Goal: Transaction & Acquisition: Obtain resource

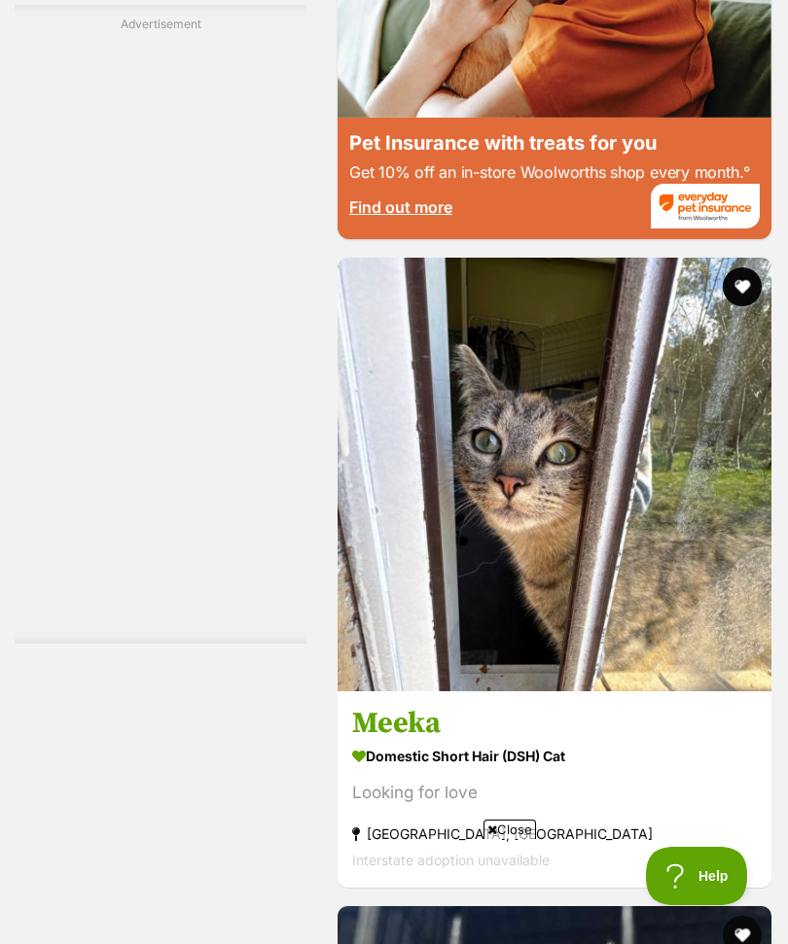
scroll to position [8003, 0]
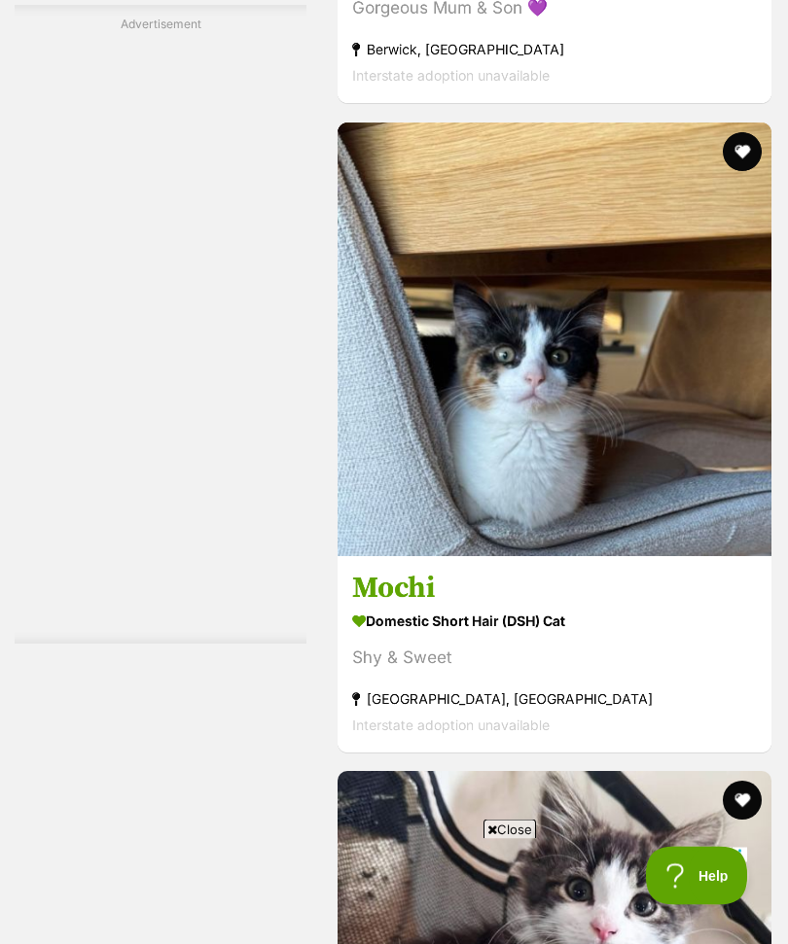
scroll to position [0, 335]
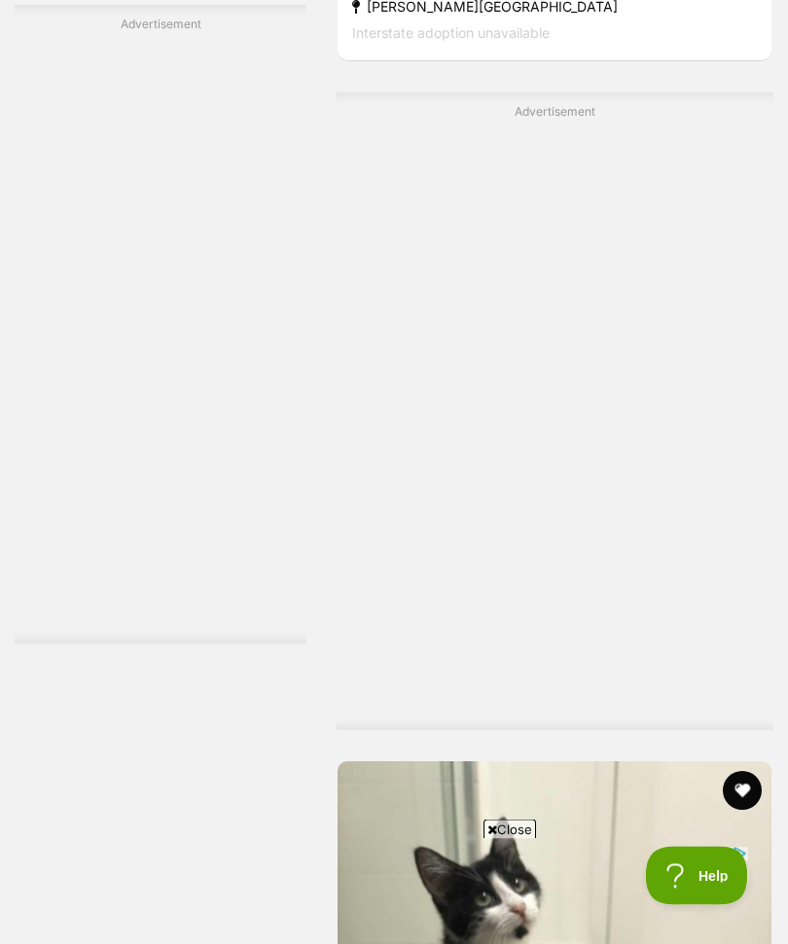
scroll to position [13530, 0]
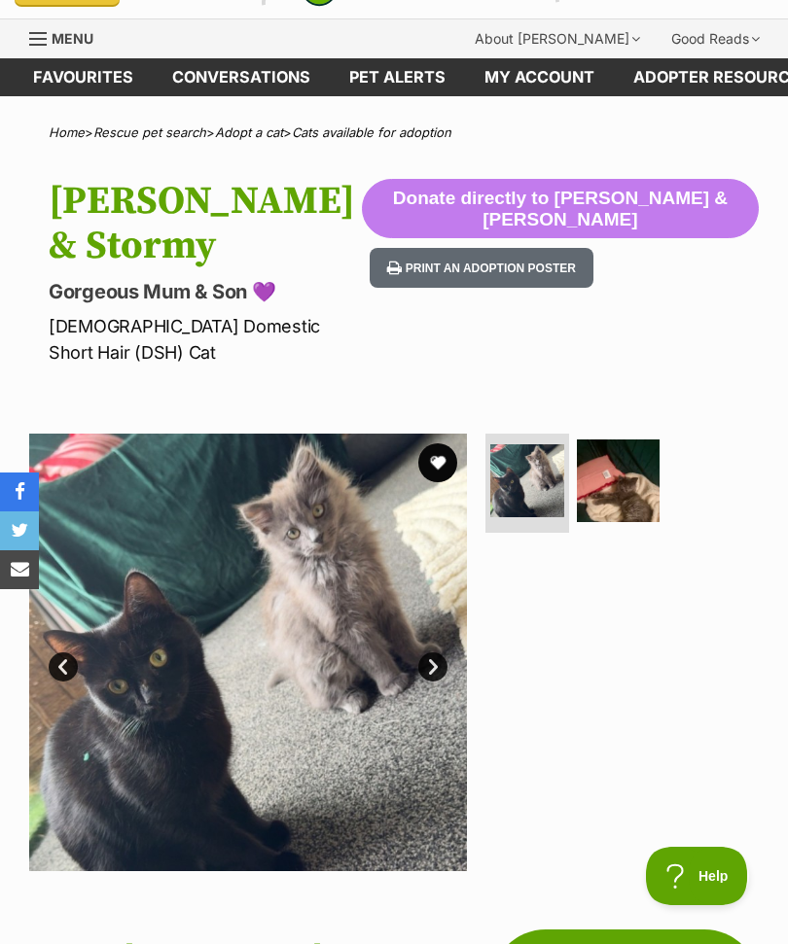
click at [437, 652] on link "Next" at bounding box center [432, 666] width 29 height 29
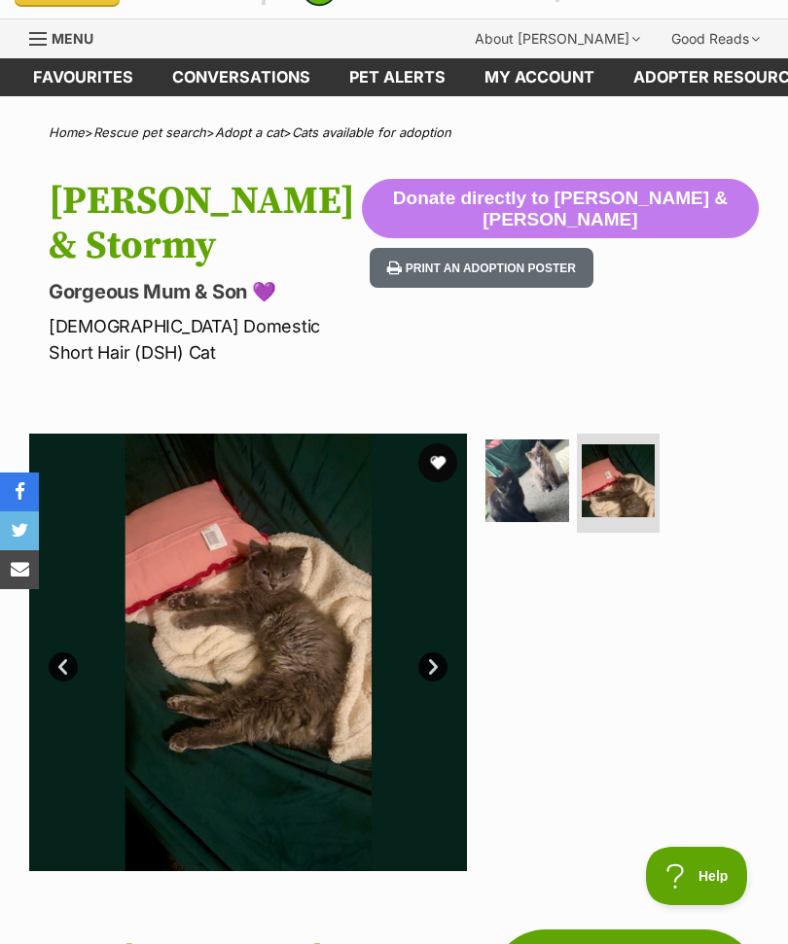
click at [73, 652] on link "Prev" at bounding box center [63, 666] width 29 height 29
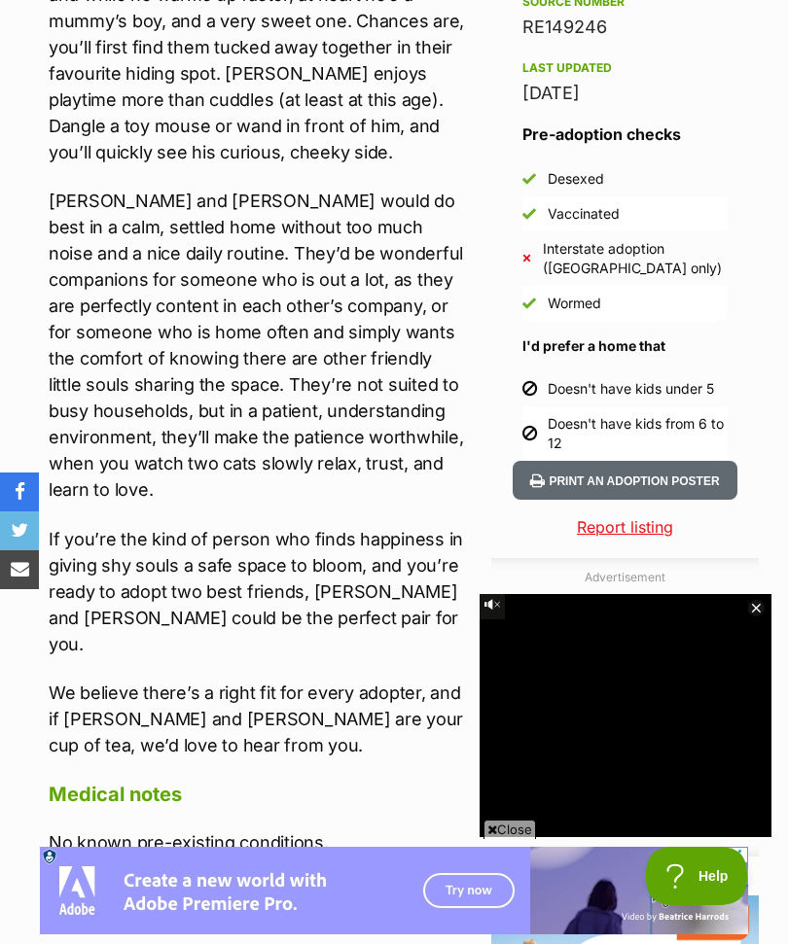
scroll to position [1707, 0]
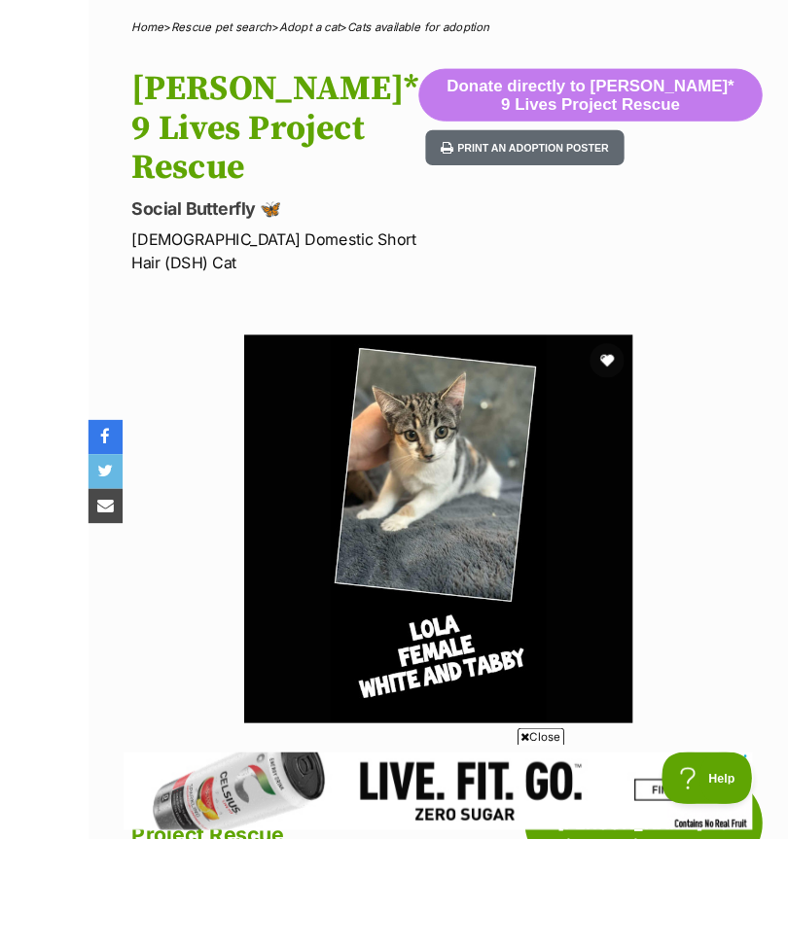
scroll to position [211, 0]
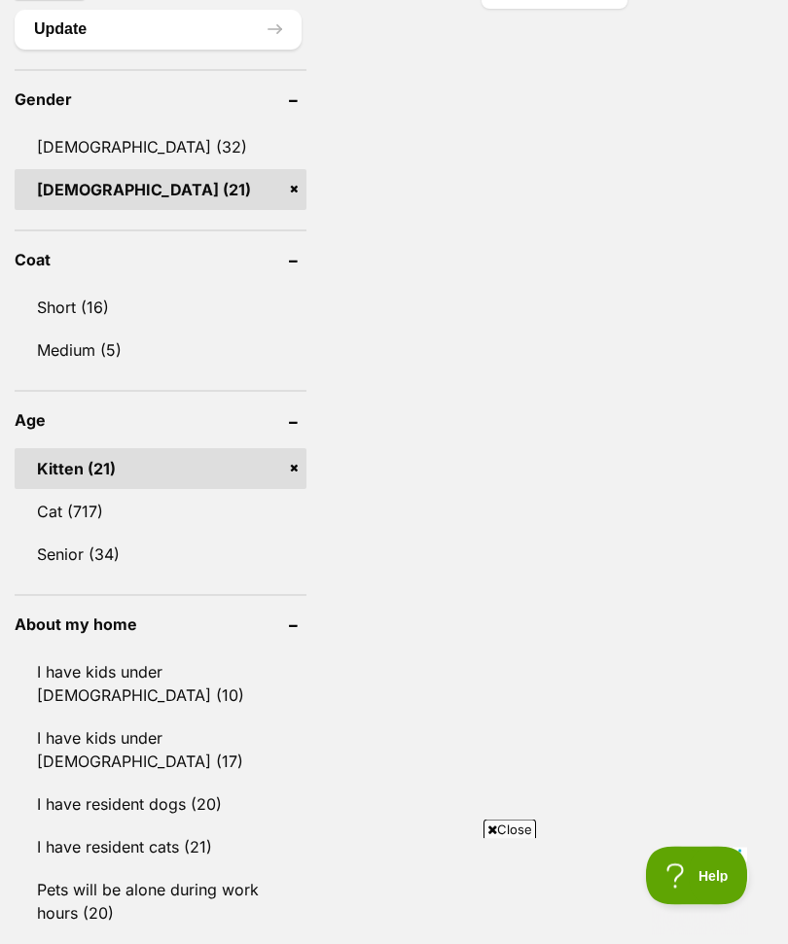
scroll to position [1765, 0]
click at [178, 784] on link "I have resident dogs (20)" at bounding box center [161, 804] width 292 height 41
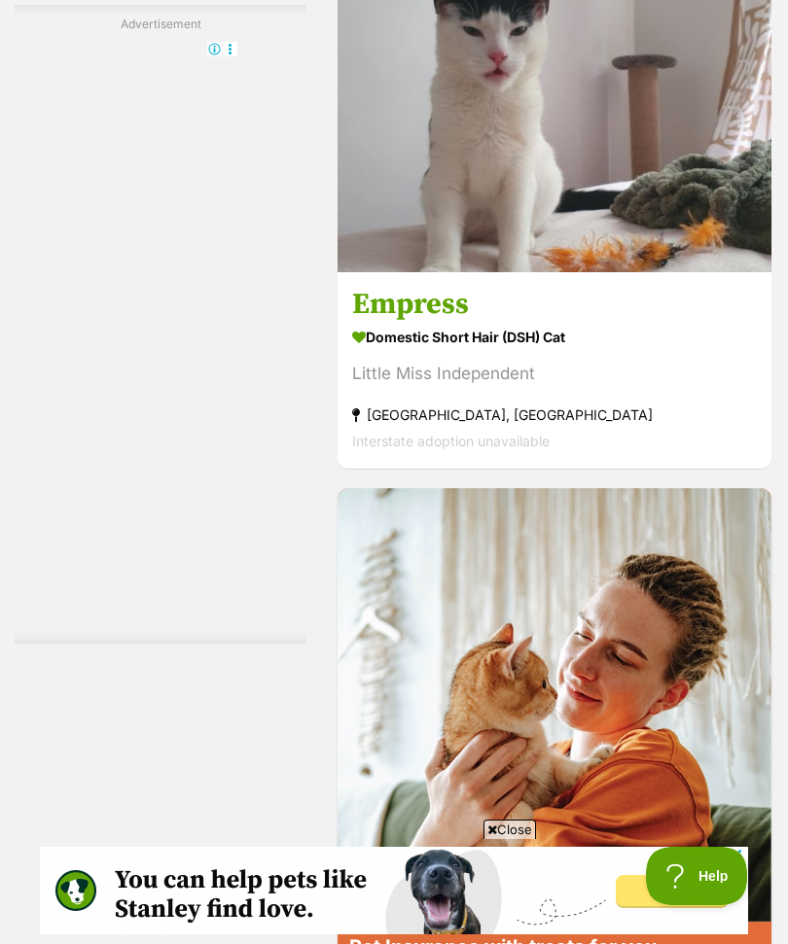
scroll to position [7228, 0]
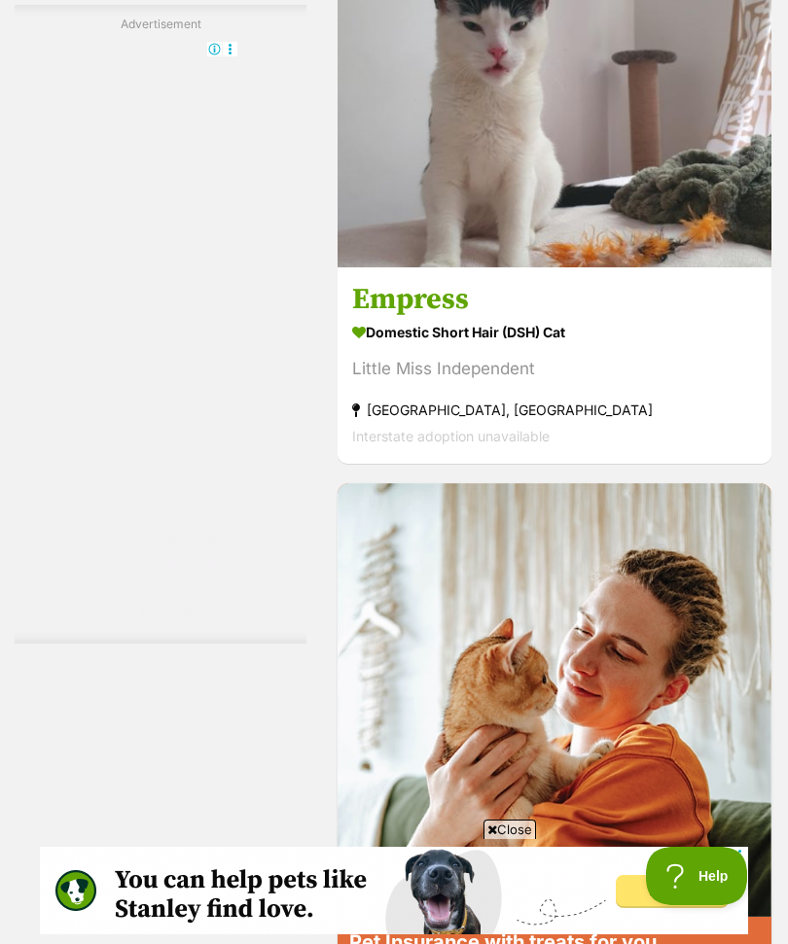
click at [678, 267] on img at bounding box center [554, 51] width 434 height 434
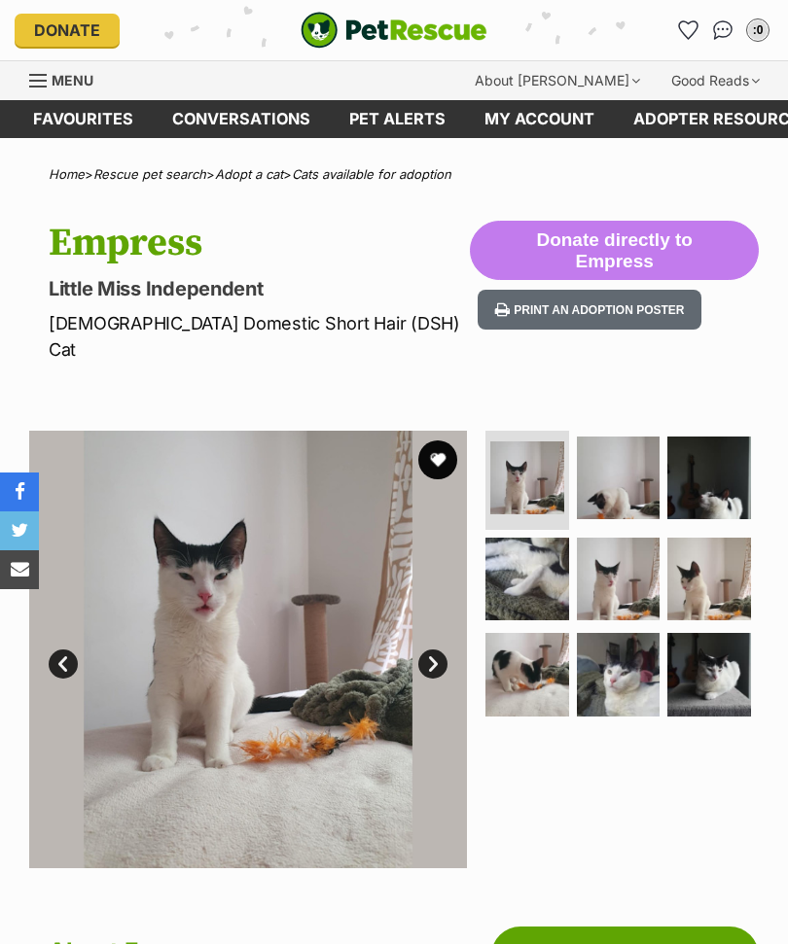
click at [657, 453] on img at bounding box center [619, 479] width 84 height 84
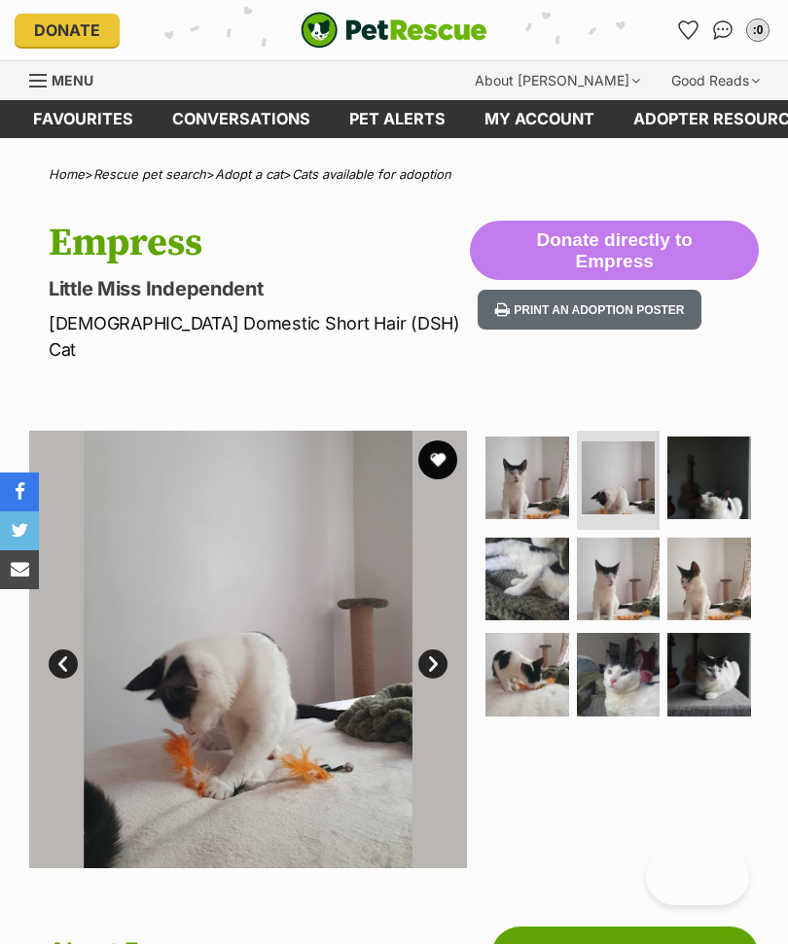
click at [628, 555] on img at bounding box center [619, 580] width 84 height 84
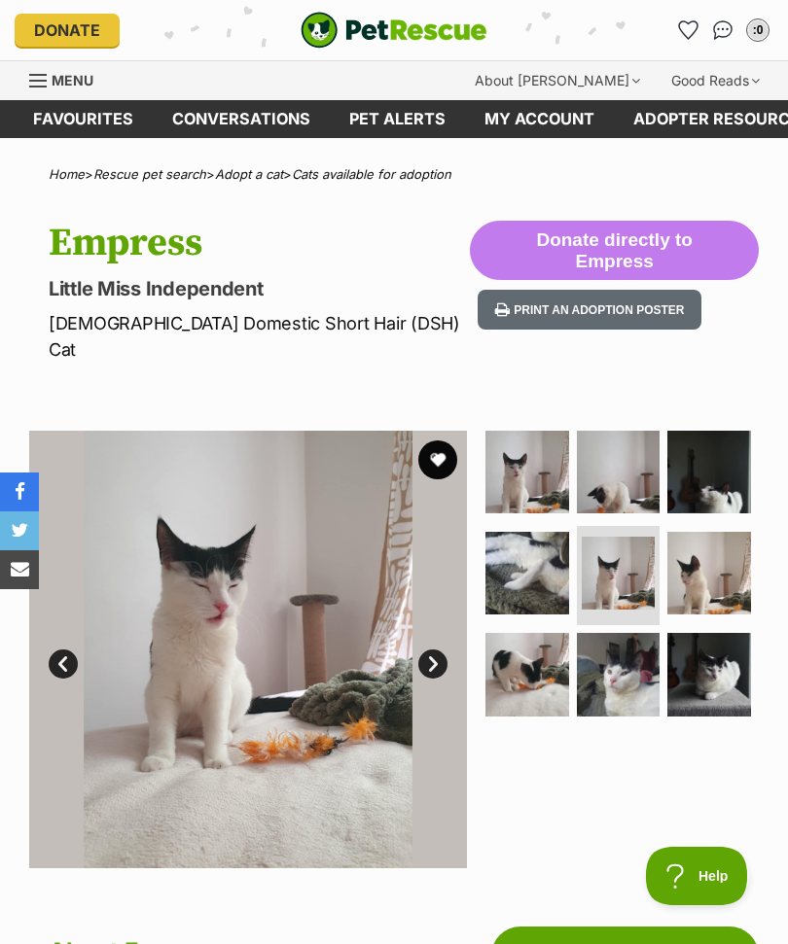
click at [720, 549] on img at bounding box center [709, 574] width 84 height 84
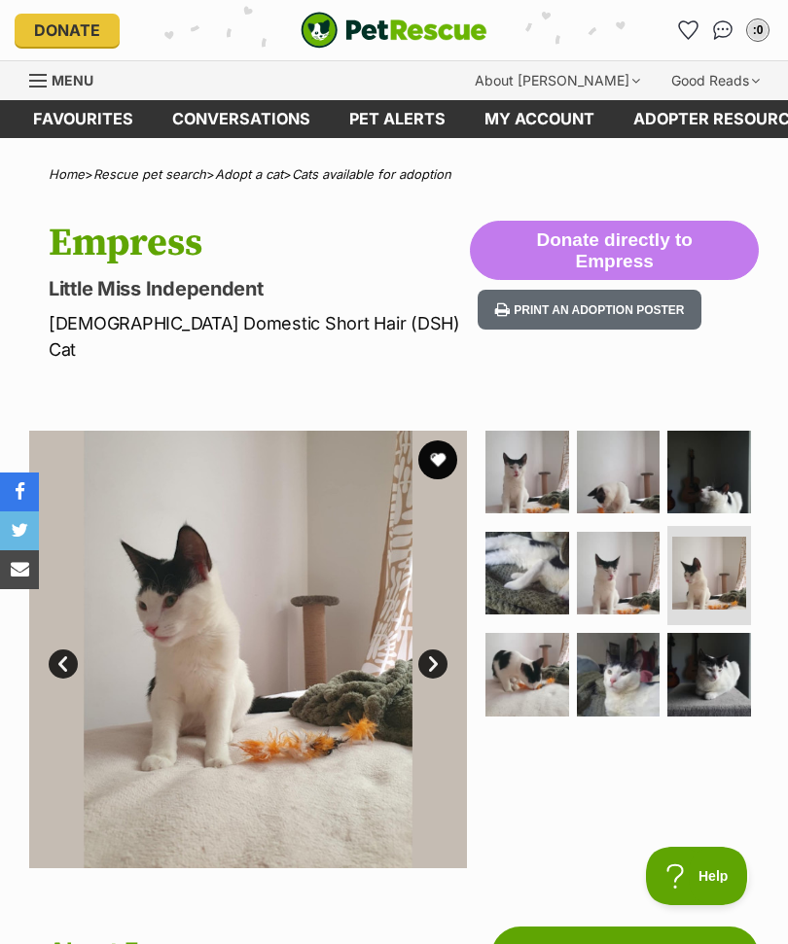
click at [639, 649] on img at bounding box center [619, 675] width 84 height 84
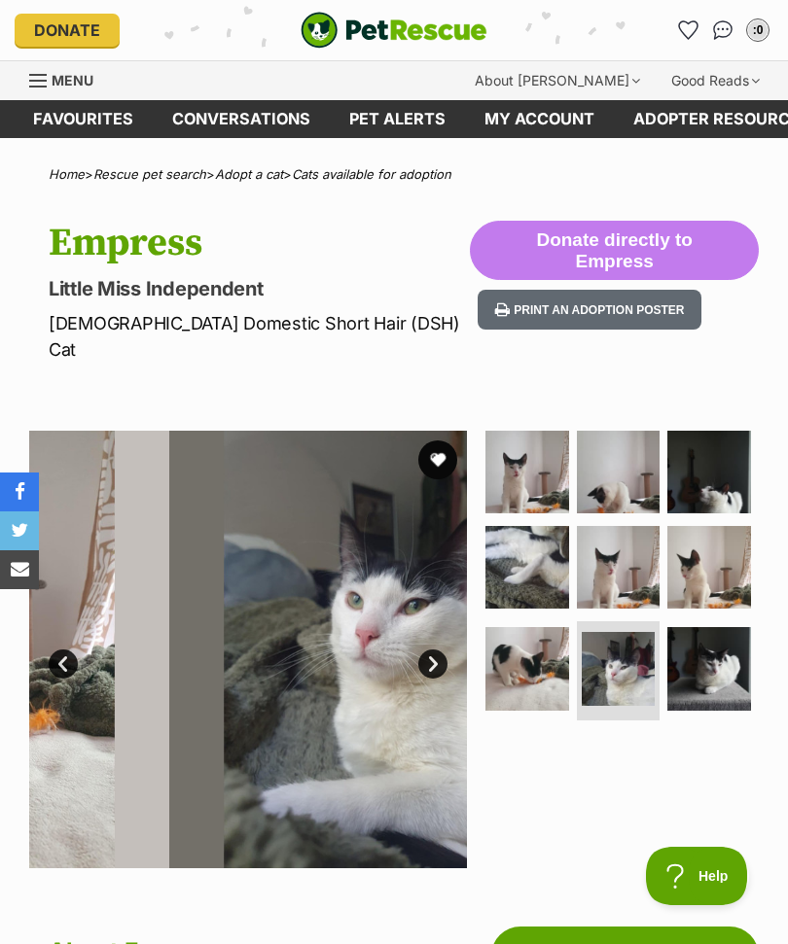
click at [714, 648] on img at bounding box center [709, 669] width 84 height 84
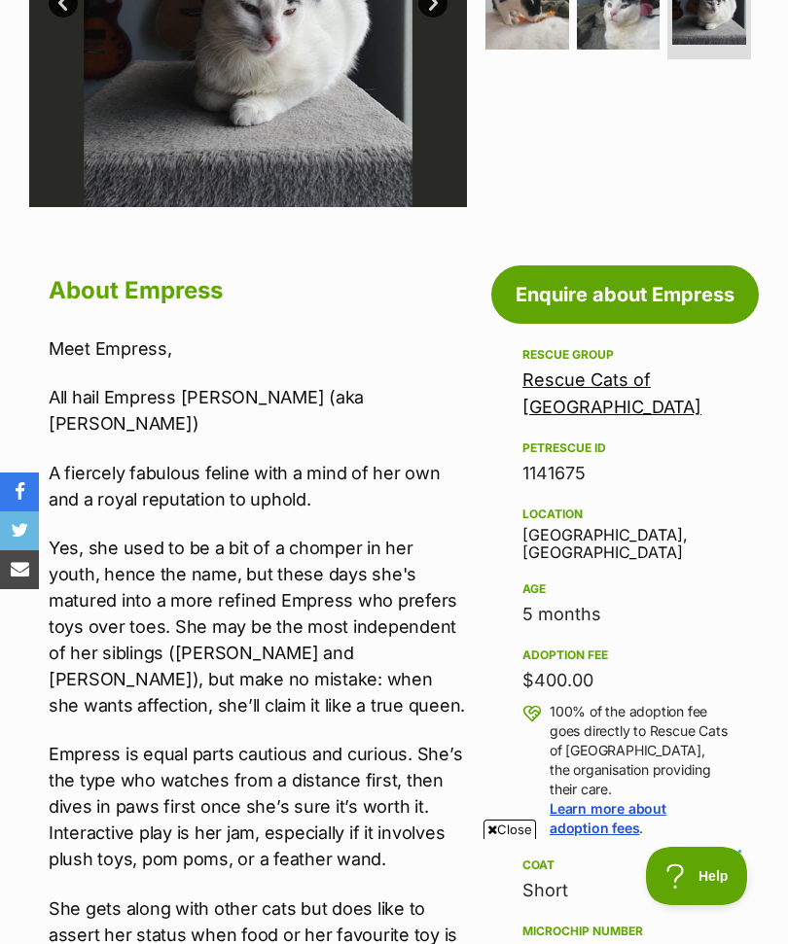
scroll to position [654, 0]
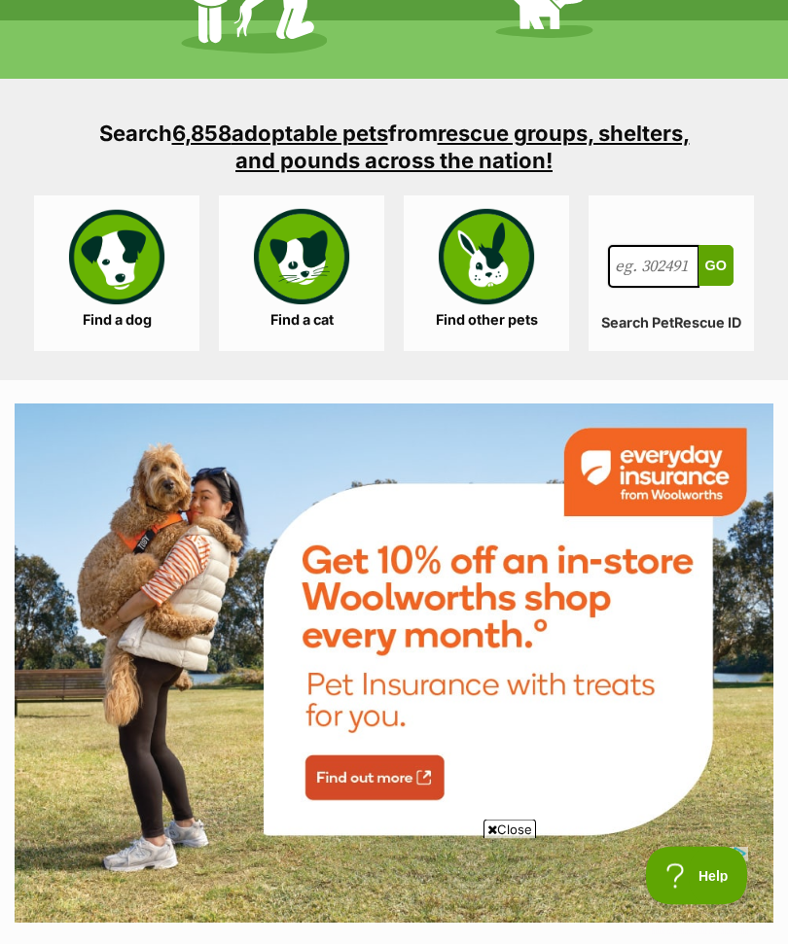
scroll to position [3003, 0]
click at [510, 287] on link "Find other pets" at bounding box center [485, 273] width 165 height 156
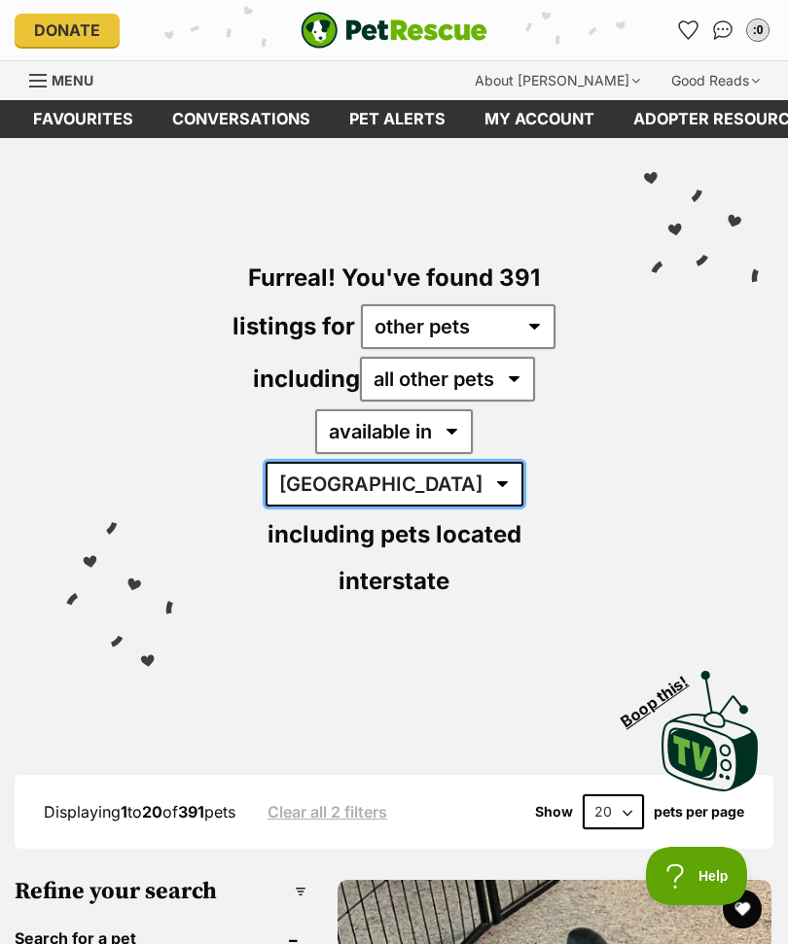
click at [514, 462] on select "[GEOGRAPHIC_DATA] [GEOGRAPHIC_DATA] [GEOGRAPHIC_DATA] [GEOGRAPHIC_DATA] [GEOGRA…" at bounding box center [394, 484] width 258 height 45
select select "VIC"
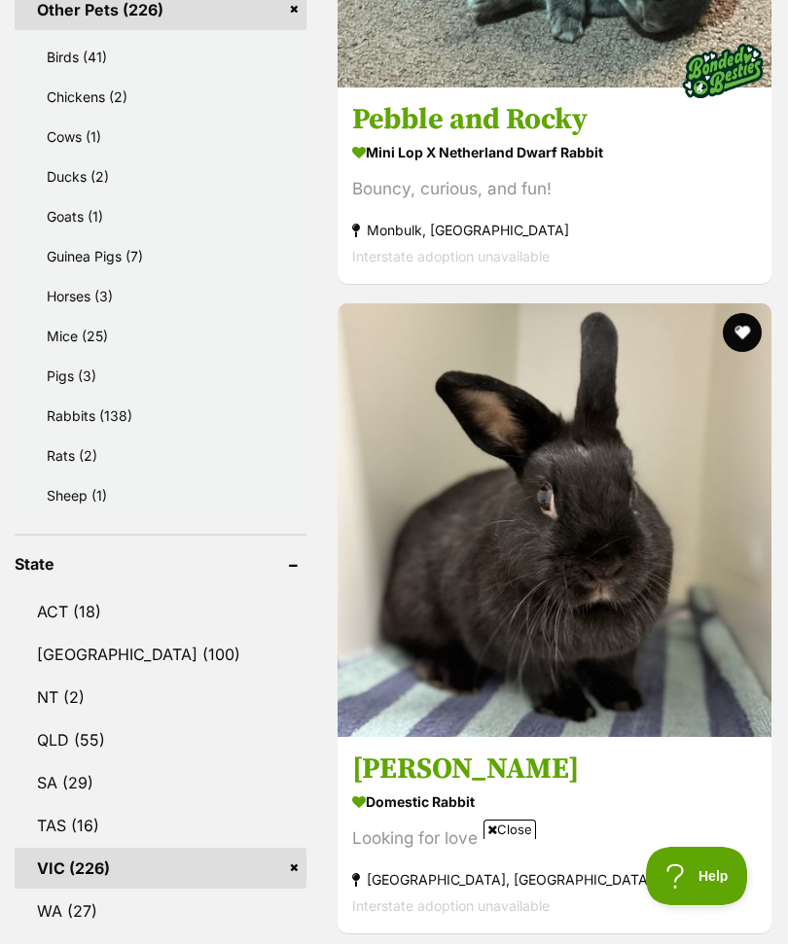
scroll to position [1576, 0]
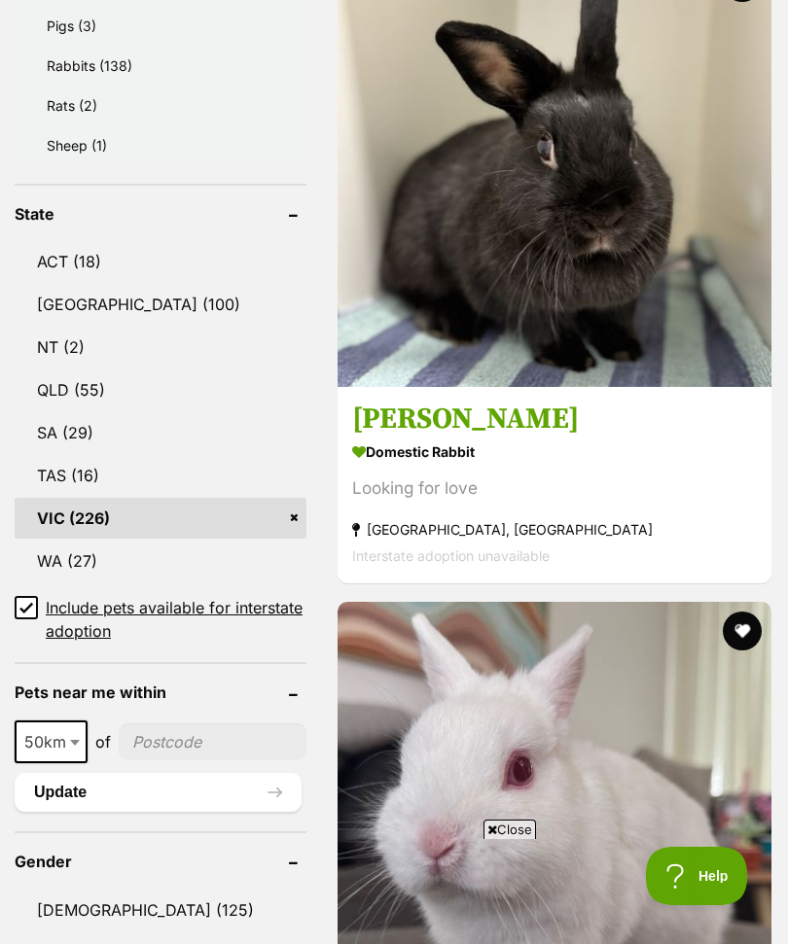
click at [36, 596] on input "Include pets available for interstate adoption" at bounding box center [26, 607] width 23 height 23
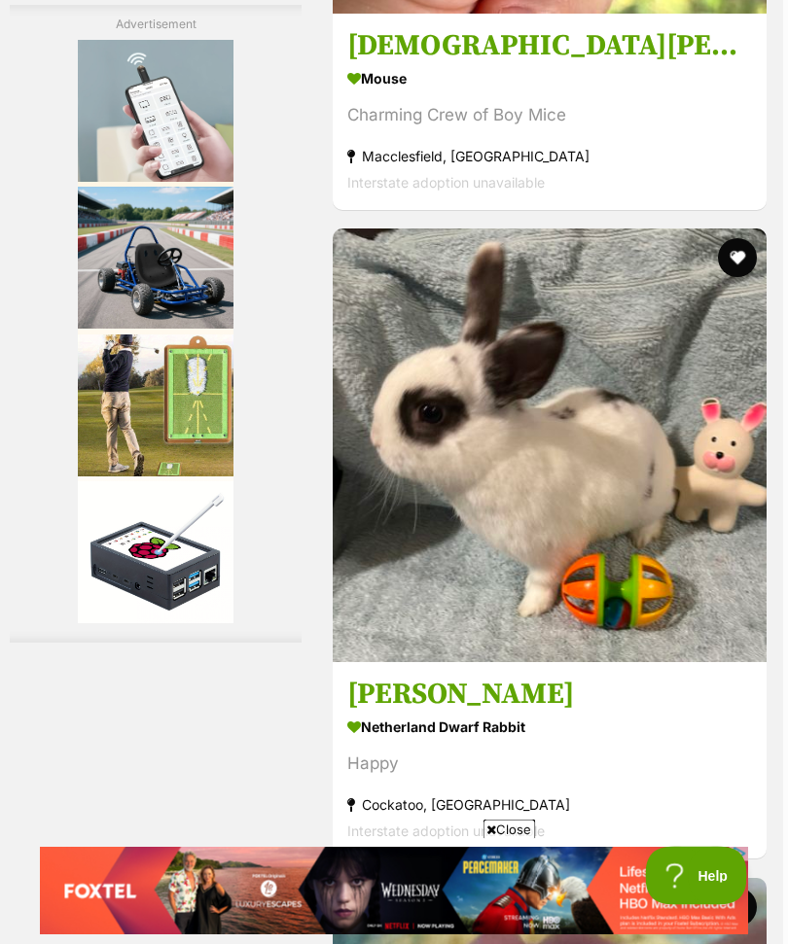
scroll to position [9756, 5]
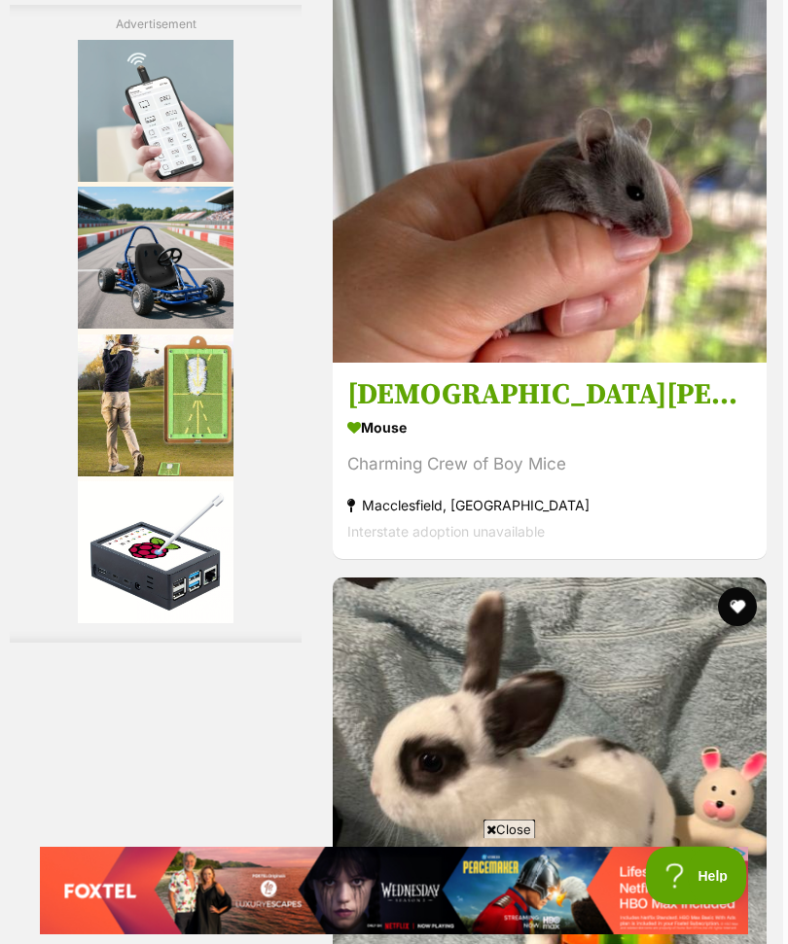
scroll to position [9407, 5]
click at [646, 363] on img at bounding box center [550, 146] width 434 height 434
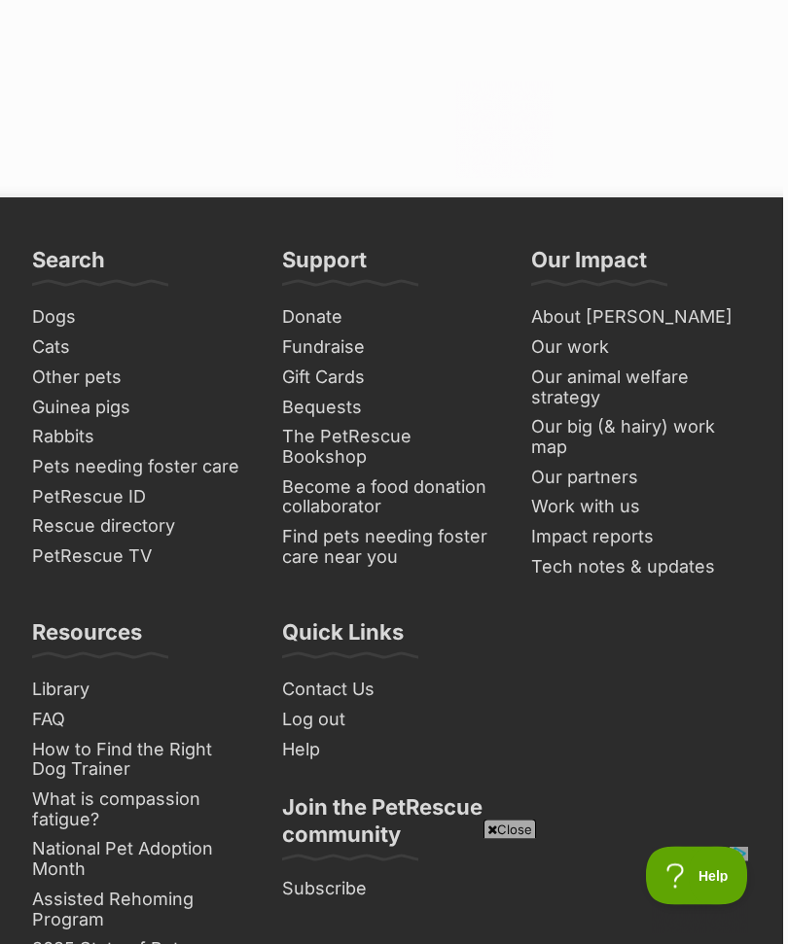
scroll to position [15452, 5]
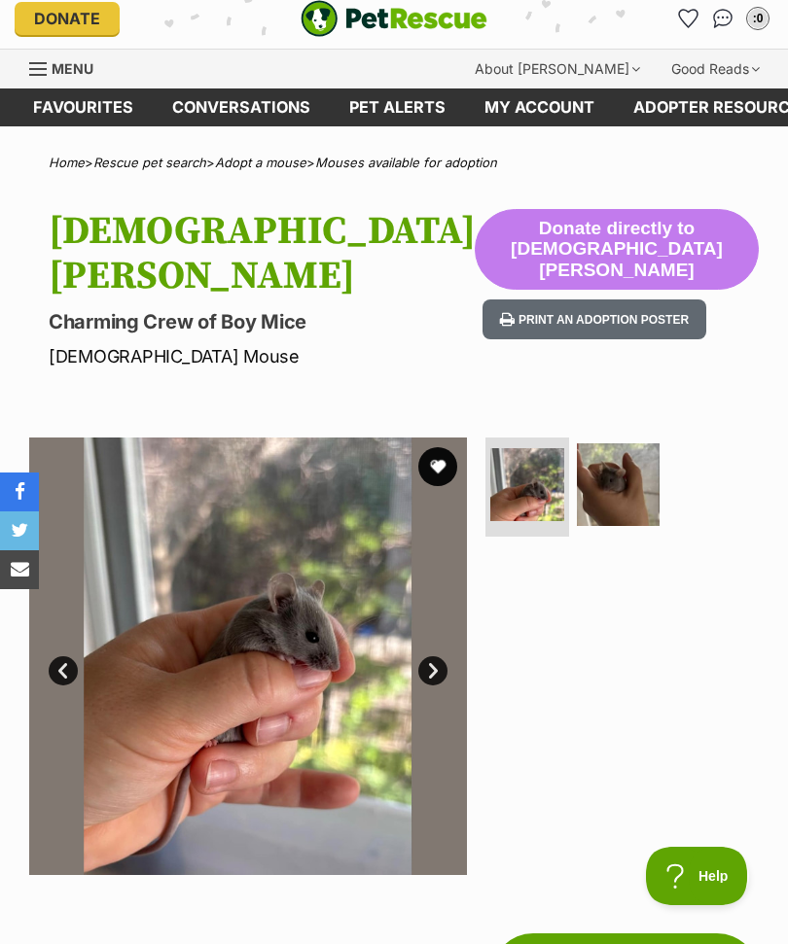
click at [624, 443] on img at bounding box center [619, 485] width 84 height 84
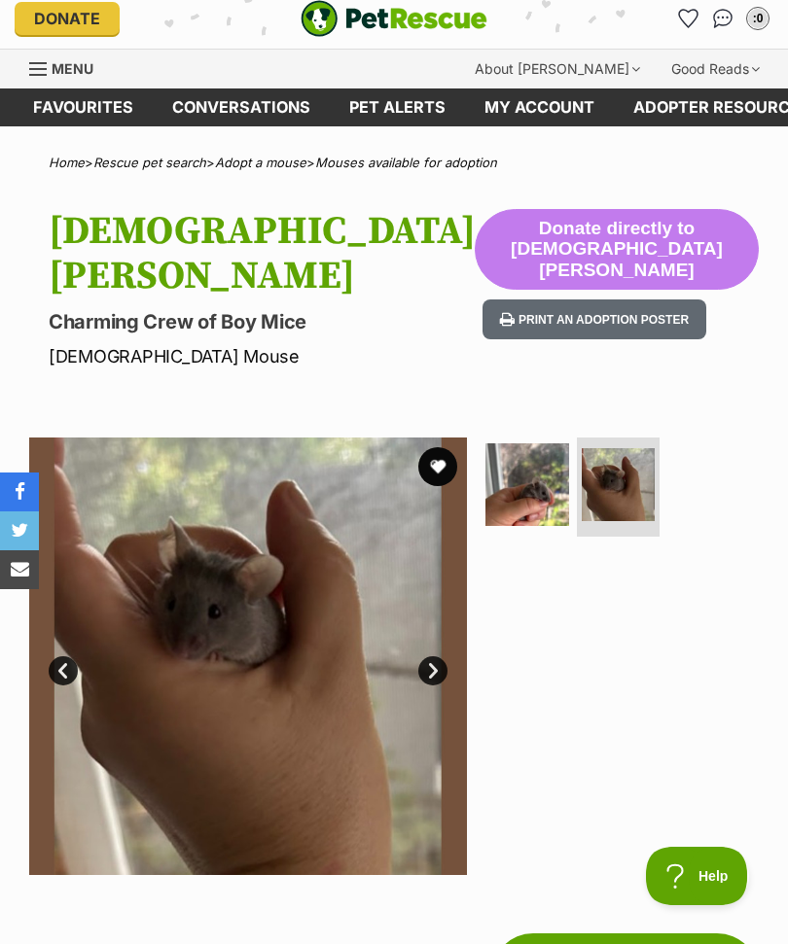
click at [533, 460] on img at bounding box center [527, 485] width 84 height 84
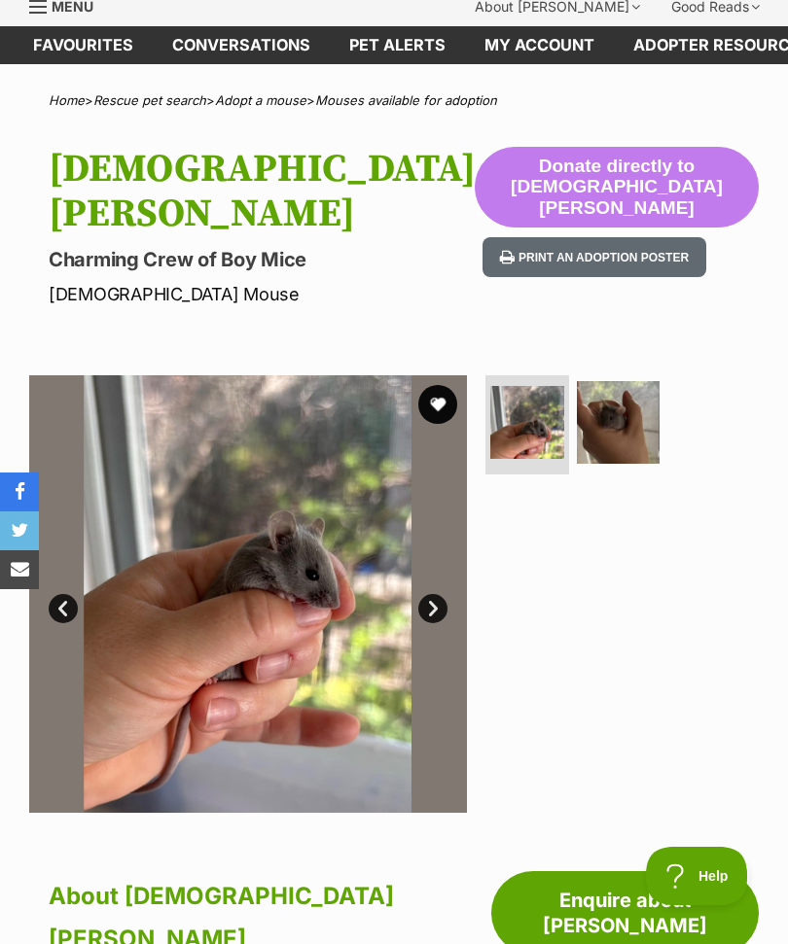
scroll to position [76, 0]
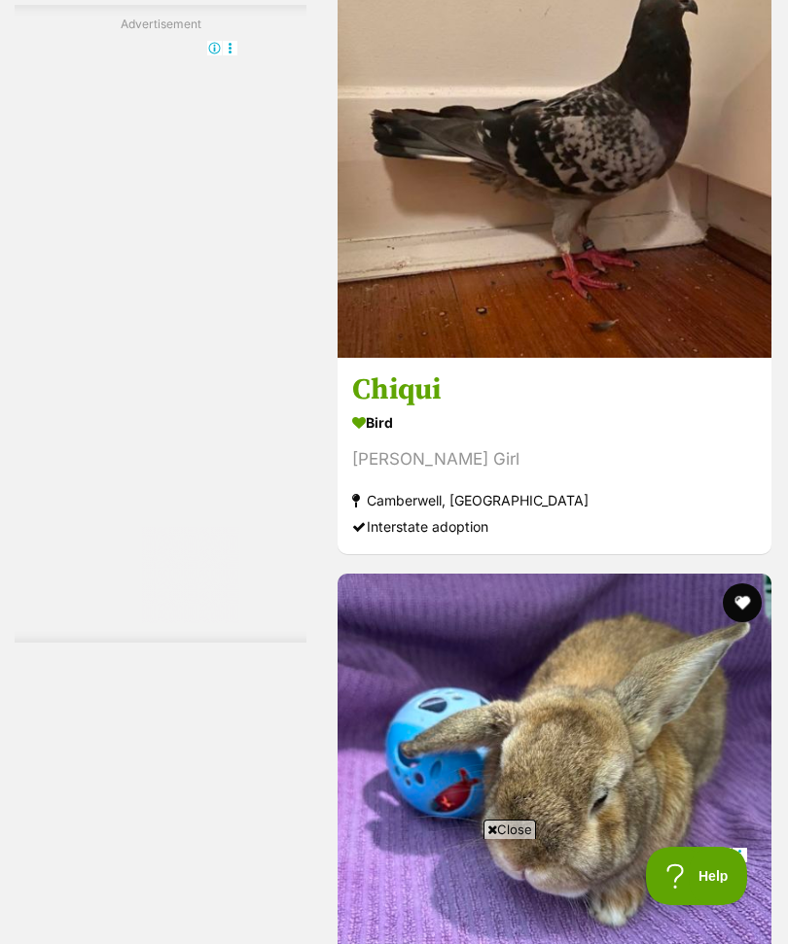
scroll to position [10125, 0]
